Goal: Task Accomplishment & Management: Manage account settings

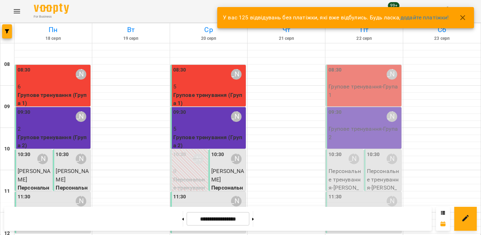
scroll to position [35, 0]
click at [461, 14] on icon "button" at bounding box center [462, 17] width 8 height 8
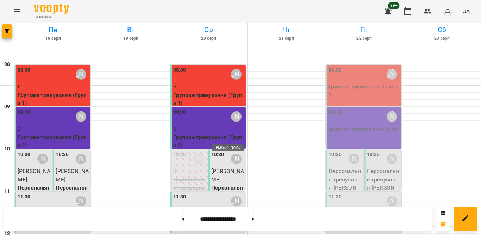
scroll to position [141, 0]
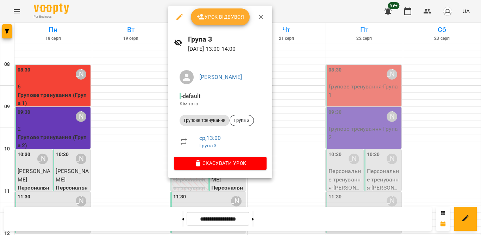
click at [227, 20] on span "Урок відбувся" at bounding box center [220, 17] width 48 height 8
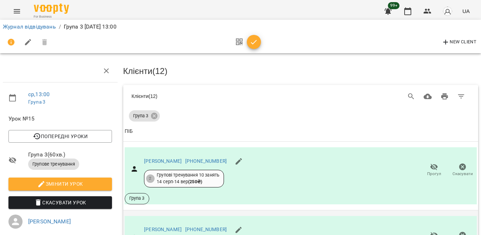
scroll to position [176, 0]
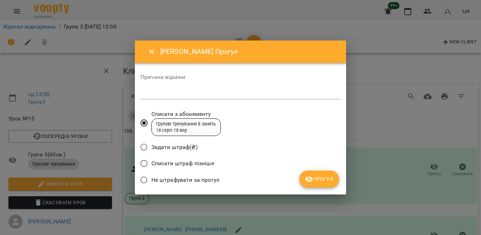
click at [208, 179] on span "Не штрафувати за прогул" at bounding box center [185, 180] width 68 height 8
click at [306, 181] on icon "submit" at bounding box center [309, 179] width 8 height 7
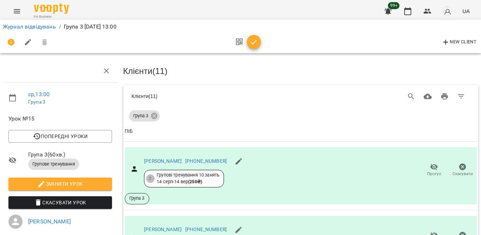
scroll to position [282, 0]
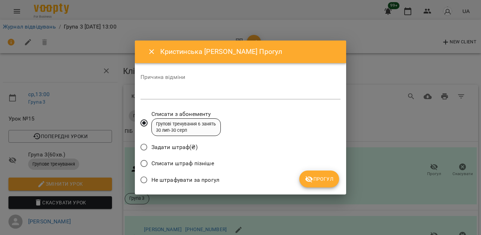
click at [212, 178] on span "Не штрафувати за прогул" at bounding box center [185, 180] width 68 height 8
click at [318, 179] on span "Прогул" at bounding box center [319, 179] width 29 height 8
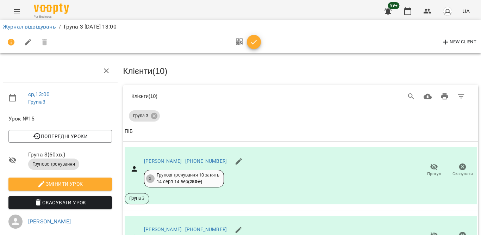
scroll to position [493, 0]
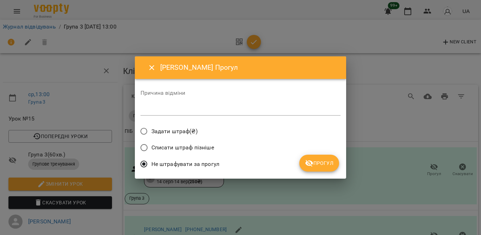
click at [316, 160] on span "Прогул" at bounding box center [319, 163] width 29 height 8
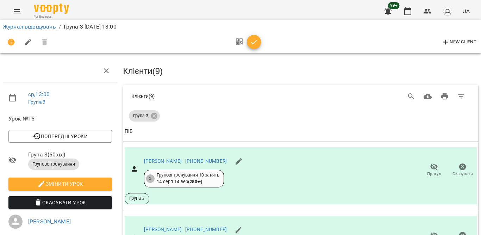
scroll to position [563, 0]
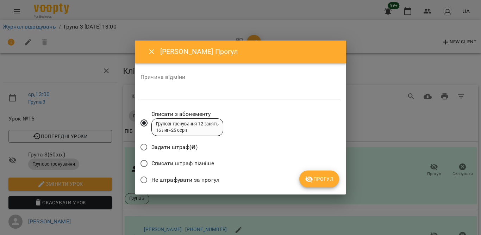
click at [195, 176] on span "Не штрафувати за прогул" at bounding box center [185, 180] width 68 height 8
click at [308, 175] on icon "submit" at bounding box center [309, 179] width 8 height 8
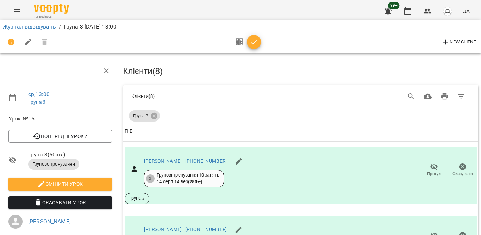
scroll to position [655, 0]
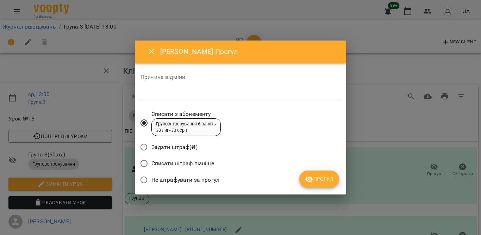
click at [195, 176] on span "Не штрафувати за прогул" at bounding box center [185, 180] width 68 height 8
click at [308, 175] on icon "submit" at bounding box center [309, 179] width 8 height 8
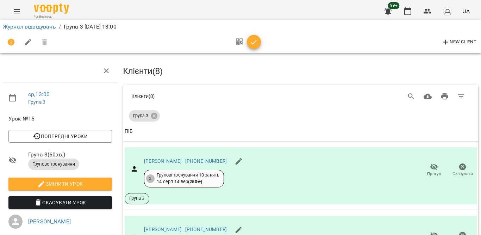
scroll to position [638, 0]
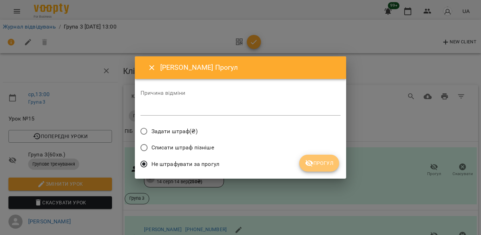
click at [325, 167] on span "Прогул" at bounding box center [319, 163] width 29 height 8
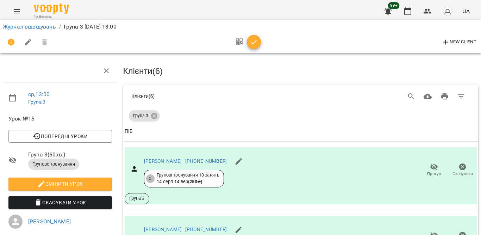
click at [245, 40] on button "button" at bounding box center [239, 42] width 15 height 17
click at [256, 39] on icon "button" at bounding box center [254, 42] width 8 height 8
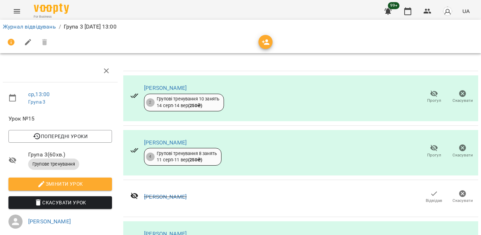
scroll to position [381, 0]
click at [408, 12] on icon "button" at bounding box center [408, 11] width 8 height 8
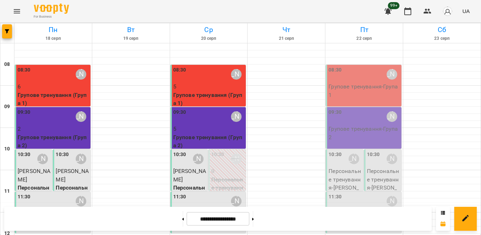
scroll to position [171, 0]
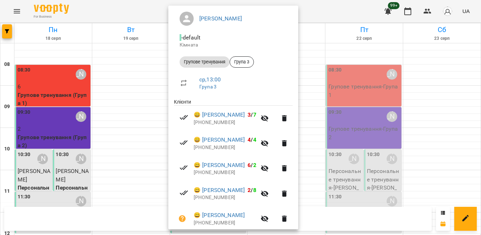
scroll to position [106, 0]
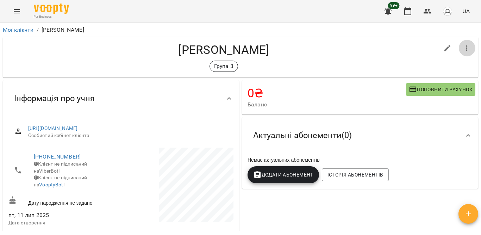
click at [463, 47] on icon "button" at bounding box center [467, 48] width 8 height 8
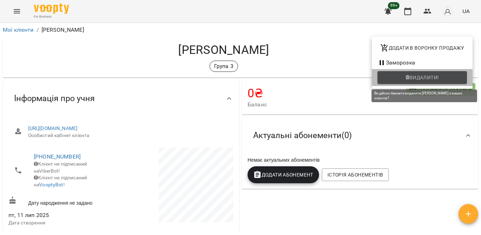
click at [406, 73] on span "Видалити!" at bounding box center [422, 77] width 78 height 8
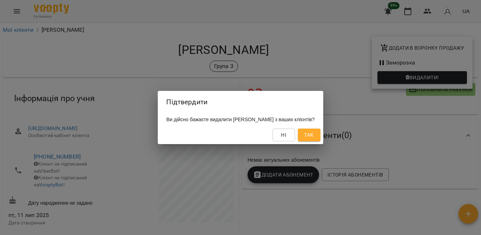
click at [309, 136] on button "Так" at bounding box center [309, 135] width 23 height 13
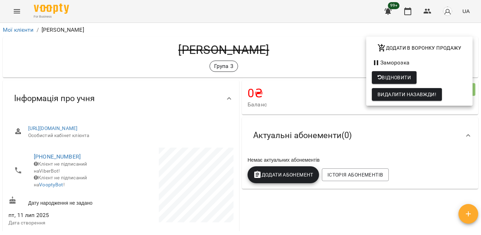
click at [402, 15] on div at bounding box center [240, 117] width 481 height 235
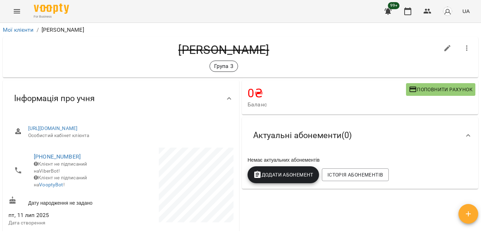
click at [404, 13] on button "button" at bounding box center [407, 11] width 17 height 17
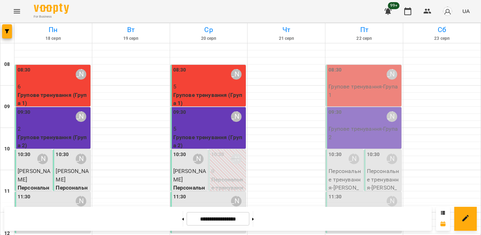
scroll to position [106, 0]
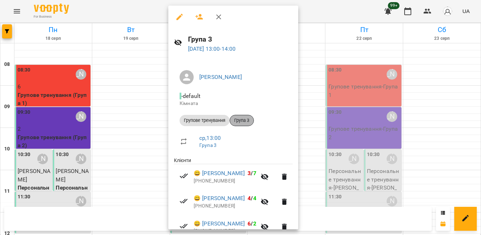
click at [243, 120] on span "Група 3" at bounding box center [242, 120] width 24 height 6
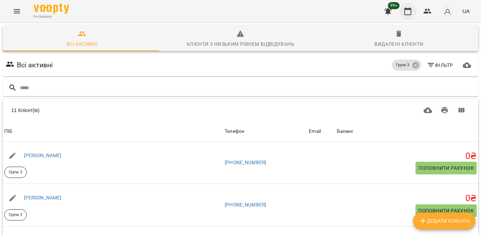
click at [406, 15] on button "button" at bounding box center [407, 11] width 17 height 17
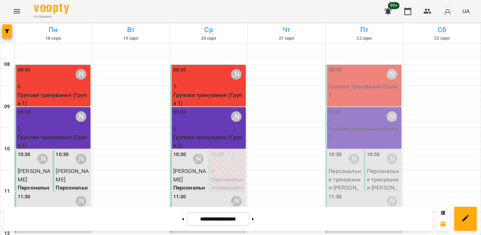
click at [198, 73] on div "08:30 [PERSON_NAME]" at bounding box center [208, 74] width 71 height 16
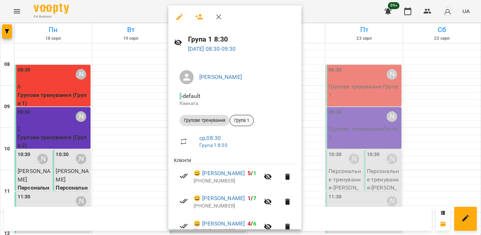
click at [241, 117] on div "Група 1" at bounding box center [242, 120] width 24 height 11
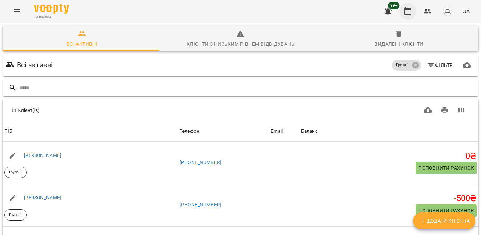
click at [408, 13] on icon "button" at bounding box center [408, 11] width 8 height 8
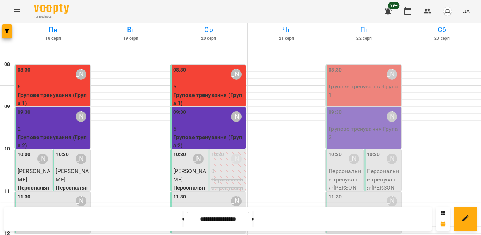
click at [210, 129] on p "5" at bounding box center [208, 129] width 71 height 8
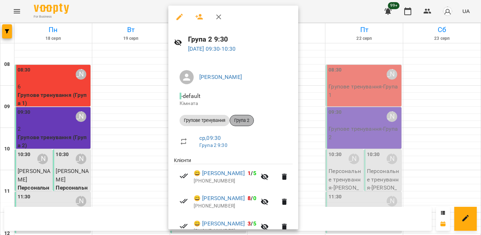
click at [238, 120] on span "Група 2" at bounding box center [242, 120] width 24 height 6
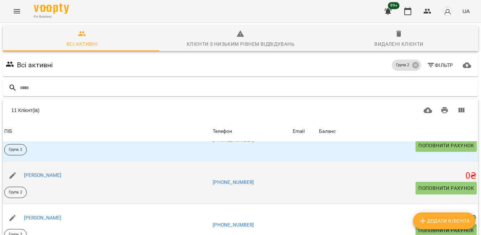
scroll to position [35, 0]
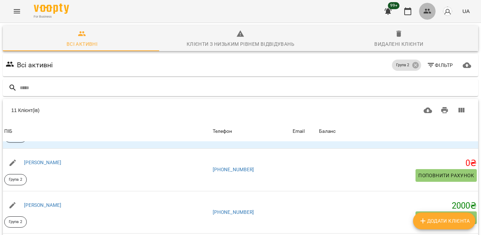
click at [430, 9] on icon "button" at bounding box center [427, 11] width 8 height 8
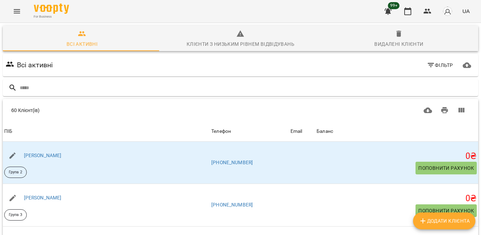
click at [445, 8] on img "button" at bounding box center [448, 11] width 10 height 10
click at [427, 11] on div at bounding box center [240, 117] width 481 height 235
click at [426, 11] on icon "button" at bounding box center [428, 11] width 8 height 5
click at [439, 222] on span "Додати клієнта" at bounding box center [444, 221] width 51 height 8
select select "**"
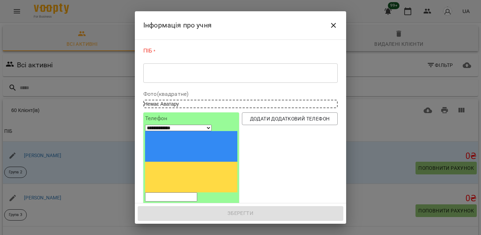
click at [157, 76] on textarea at bounding box center [240, 73] width 185 height 7
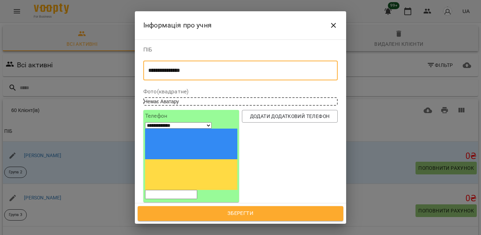
type textarea "**********"
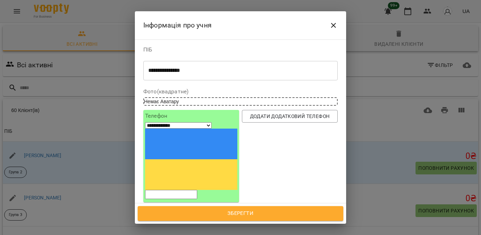
click at [194, 190] on input "tel" at bounding box center [171, 194] width 52 height 9
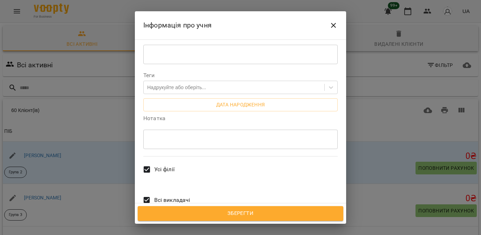
type input "**********"
click at [251, 136] on textarea at bounding box center [240, 139] width 185 height 7
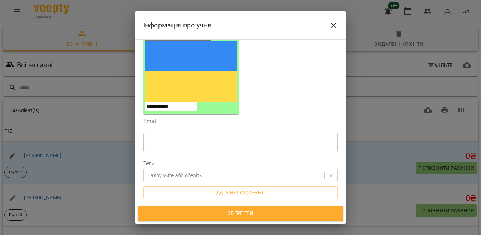
scroll to position [70, 0]
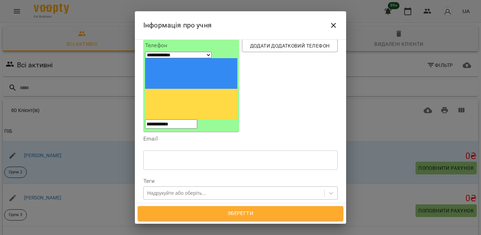
click at [206, 189] on div "Надрукуйте або оберіть..." at bounding box center [176, 192] width 59 height 7
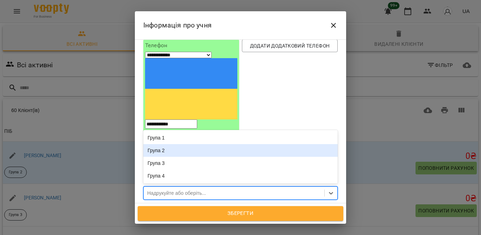
click at [187, 144] on div "Група 2" at bounding box center [240, 150] width 194 height 13
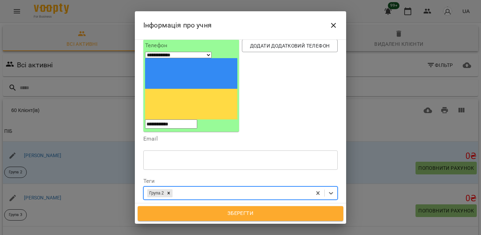
click at [237, 213] on span "Зберегти" at bounding box center [240, 213] width 190 height 9
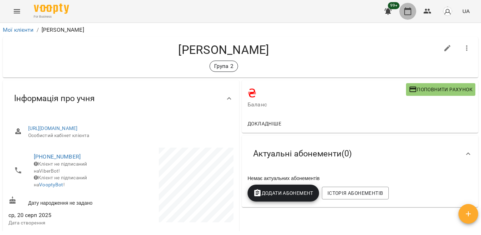
click at [403, 12] on button "button" at bounding box center [407, 11] width 17 height 17
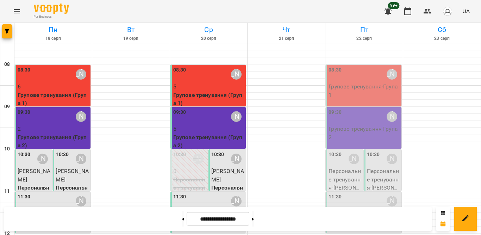
scroll to position [106, 0]
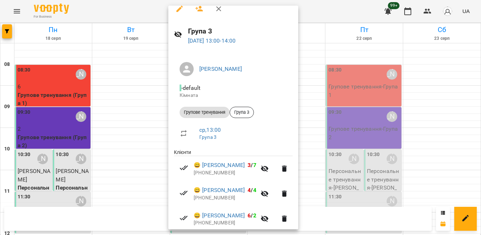
scroll to position [6, 0]
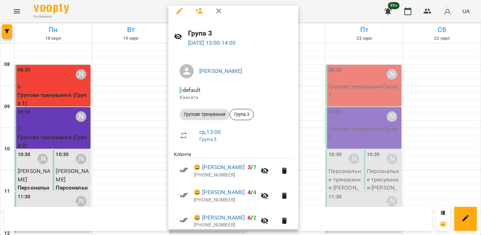
click at [218, 11] on icon "button" at bounding box center [218, 11] width 8 height 8
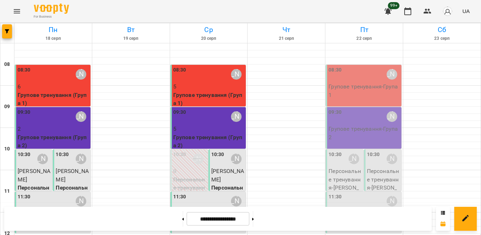
scroll to position [177, 0]
click at [407, 7] on icon "button" at bounding box center [408, 11] width 8 height 8
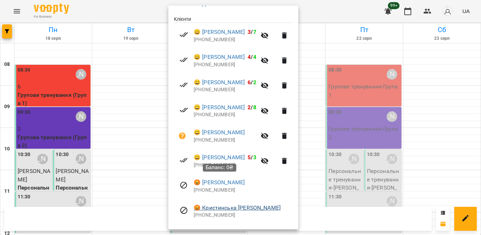
scroll to position [141, 0]
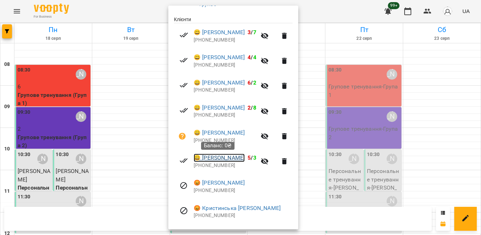
click at [231, 157] on link "😀 Наталія Житнік" at bounding box center [219, 158] width 51 height 8
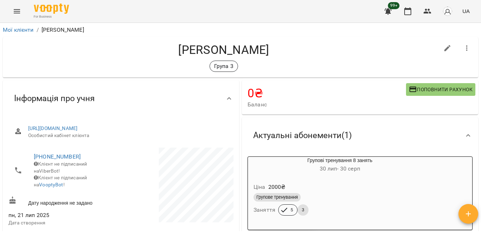
click at [338, 189] on div "Ціна 2000 ₴" at bounding box center [339, 187] width 175 height 13
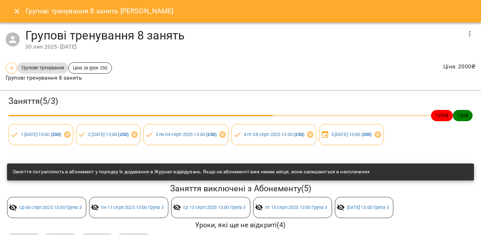
click at [461, 35] on button "button" at bounding box center [469, 33] width 17 height 17
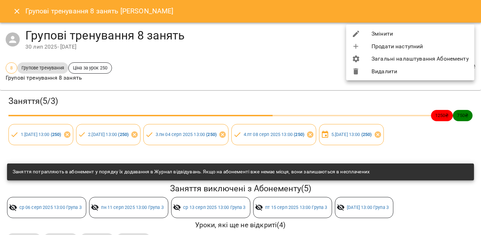
click at [326, 98] on div at bounding box center [240, 117] width 481 height 235
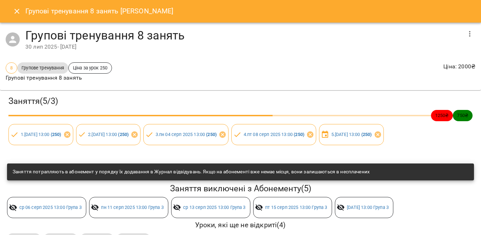
click at [13, 12] on icon "Close" at bounding box center [17, 11] width 8 height 8
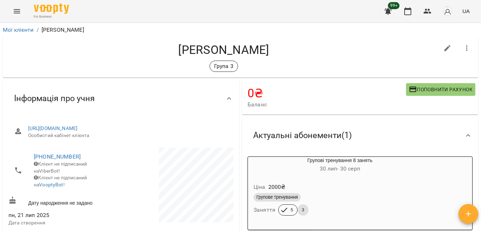
click at [422, 122] on div "Актуальні абонементи ( 1 )" at bounding box center [360, 135] width 236 height 36
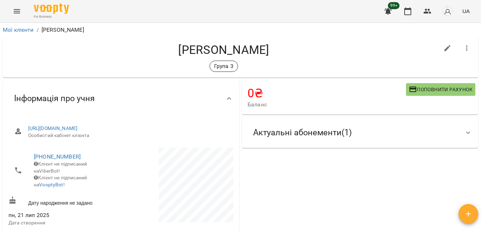
click at [422, 123] on div "Актуальні абонементи ( 1 )" at bounding box center [354, 132] width 212 height 22
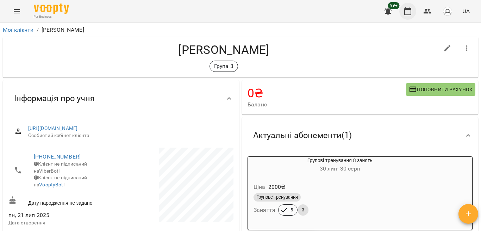
click at [409, 10] on icon "button" at bounding box center [407, 11] width 7 height 8
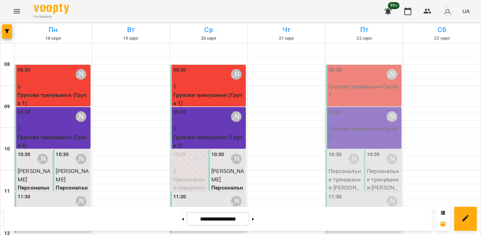
scroll to position [347, 0]
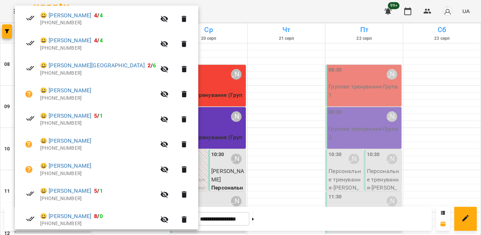
scroll to position [246, 0]
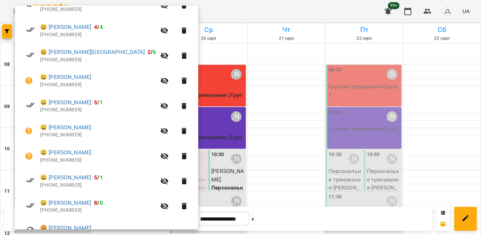
click at [200, 92] on div at bounding box center [240, 117] width 481 height 235
